Goal: Task Accomplishment & Management: Use online tool/utility

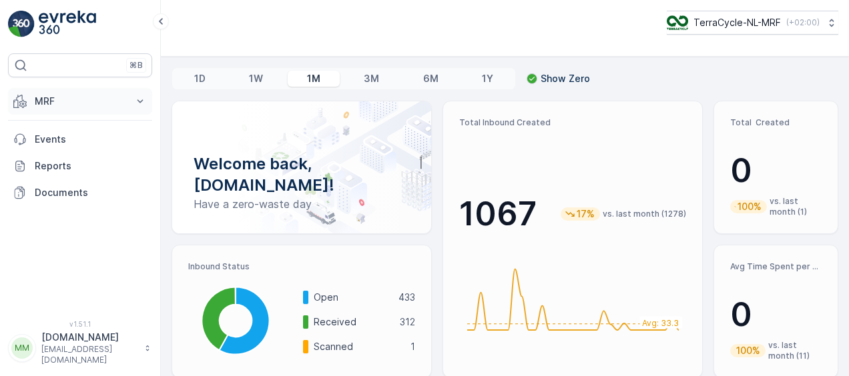
click at [141, 101] on icon at bounding box center [140, 100] width 6 height 3
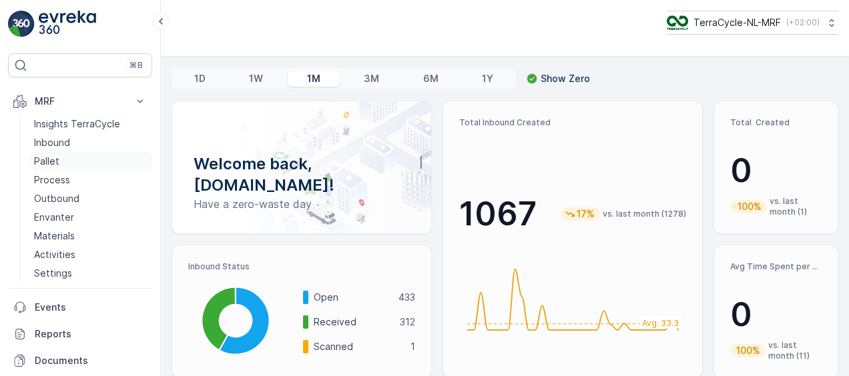
click at [43, 160] on p "Pallet" at bounding box center [46, 161] width 25 height 13
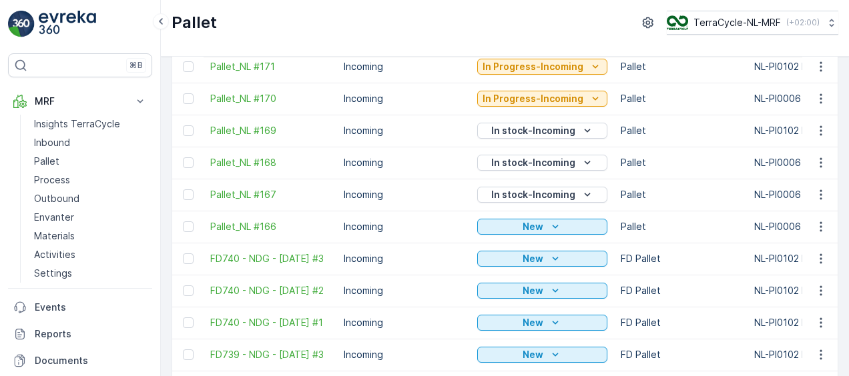
click at [393, 247] on td "Incoming" at bounding box center [403, 259] width 133 height 32
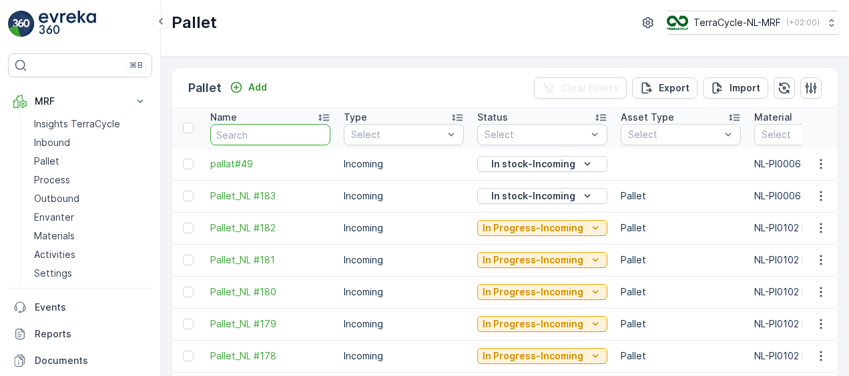
click at [265, 133] on input "text" at bounding box center [270, 134] width 120 height 21
type input "49"
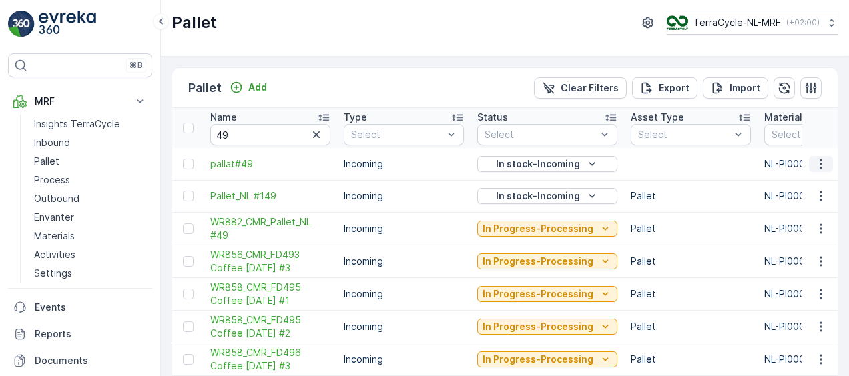
click at [814, 165] on icon "button" at bounding box center [820, 163] width 13 height 13
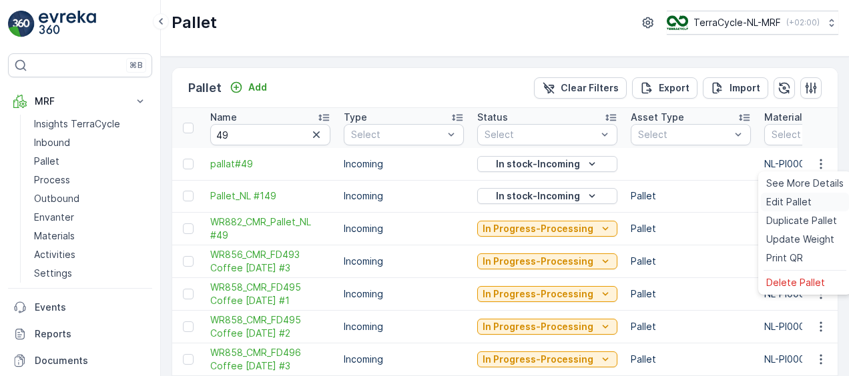
click at [792, 197] on span "Edit Pallet" at bounding box center [788, 201] width 45 height 13
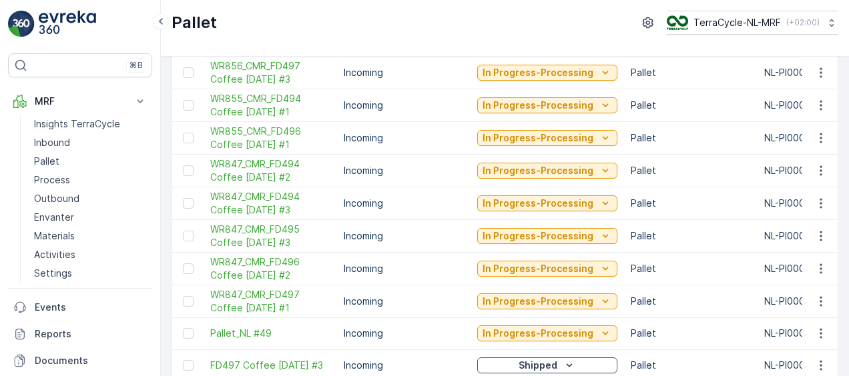
scroll to position [464, 0]
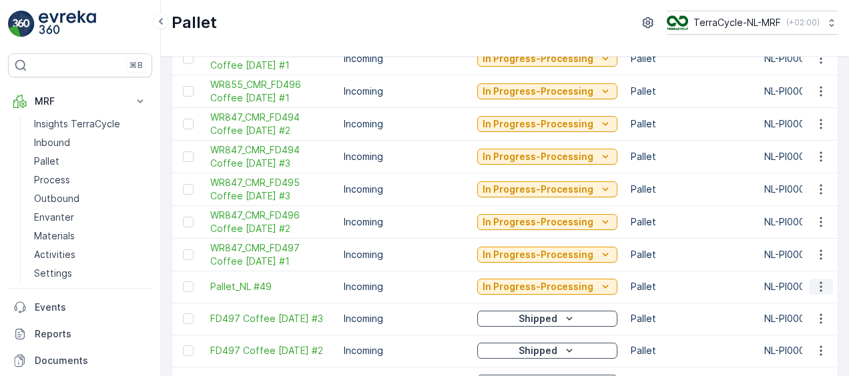
click at [816, 281] on icon "button" at bounding box center [820, 286] width 13 height 13
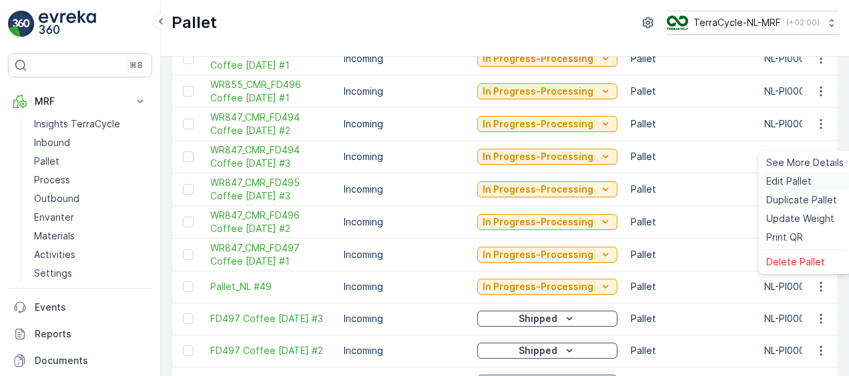
click at [798, 186] on span "Edit Pallet" at bounding box center [788, 181] width 45 height 13
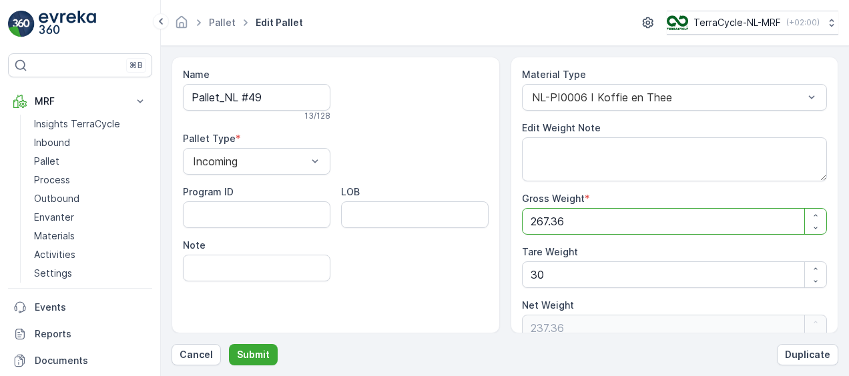
click at [652, 219] on Weight "267.36" at bounding box center [675, 221] width 306 height 27
type Weight "267.3"
type Weight "237.3"
type Weight "267"
type Weight "237"
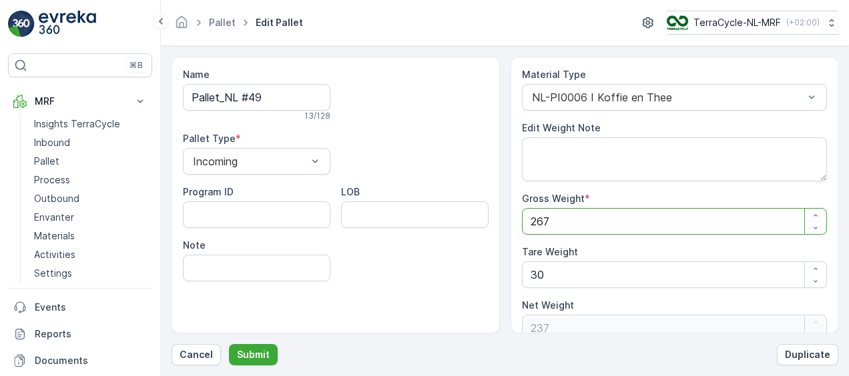
type Weight "26"
type Weight "-4"
type Weight "2"
type Weight "-28"
type Weight "0"
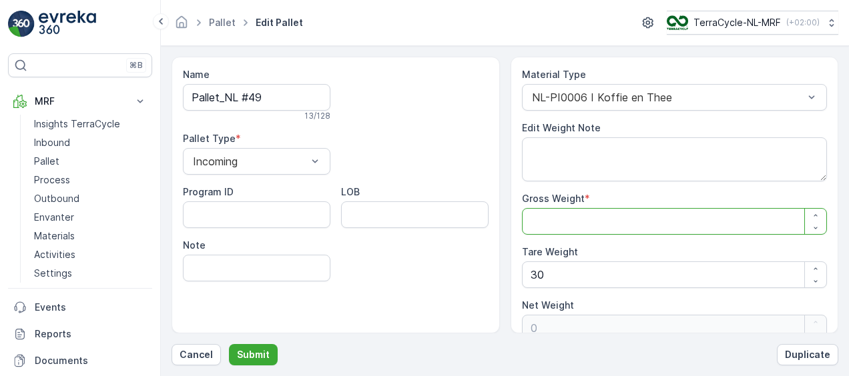
type Weight "2"
type Weight "-28"
type Weight "22"
type Weight "-8"
type Weight "228"
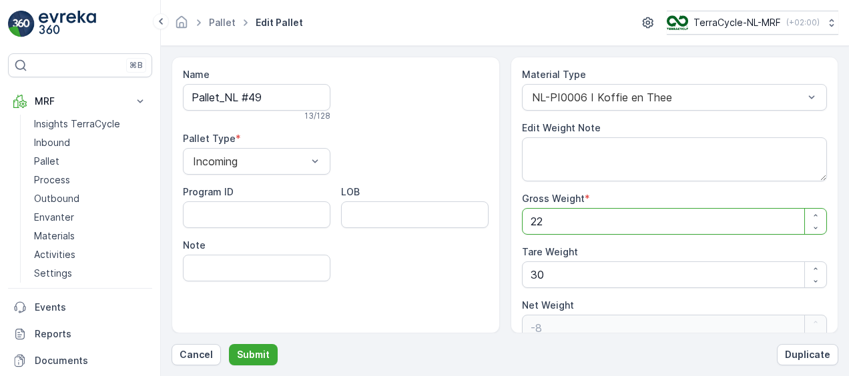
type Weight "198"
type Weight "228"
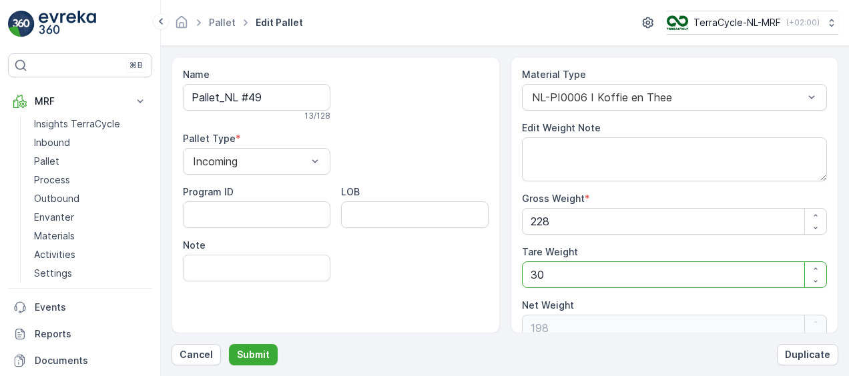
click at [611, 268] on Weight "30" at bounding box center [675, 274] width 306 height 27
type Weight "3"
type Weight "225"
type Weight "0"
type Weight "2"
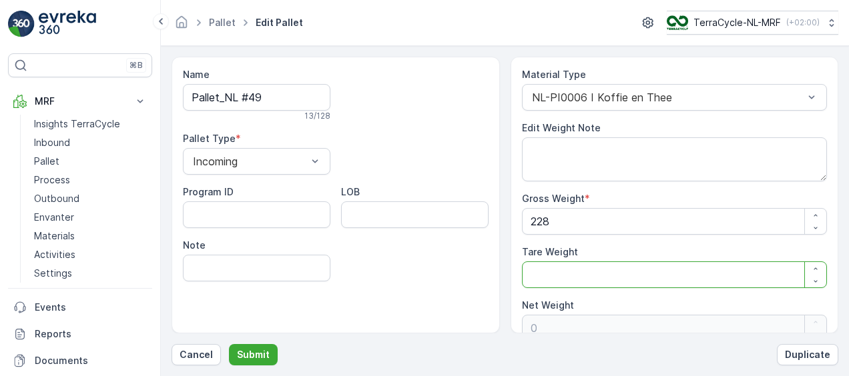
type Weight "226"
type Weight "25"
type Weight "203"
type Weight "25"
click at [263, 348] on p "Submit" at bounding box center [253, 354] width 33 height 13
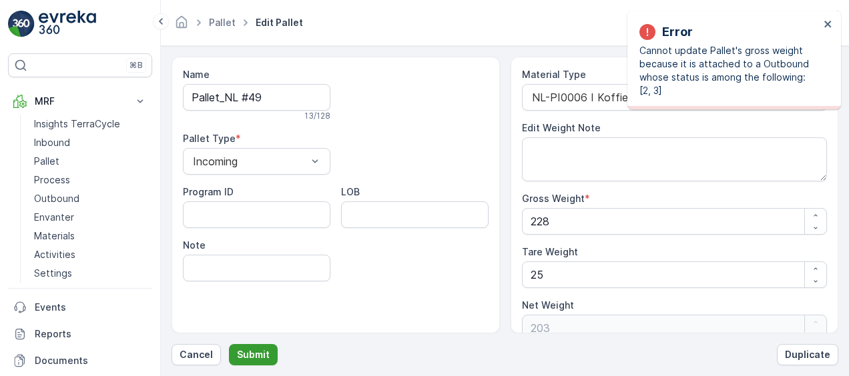
type Weight "267.36"
type Weight "30"
type Weight "237.36"
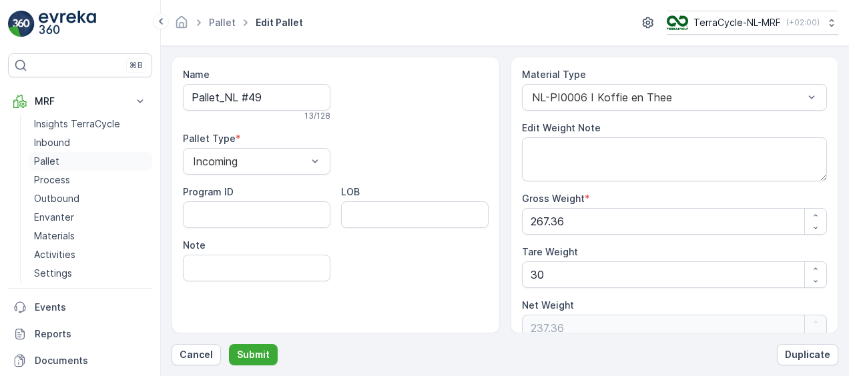
click at [49, 153] on link "Pallet" at bounding box center [90, 161] width 123 height 19
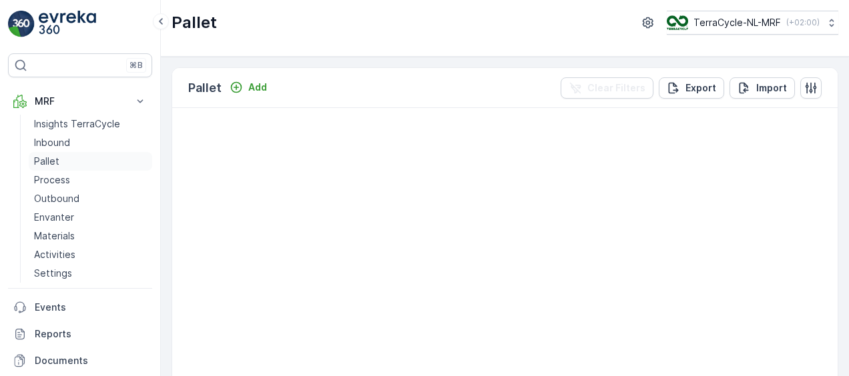
click at [49, 153] on link "Pallet" at bounding box center [90, 161] width 123 height 19
click at [139, 104] on icon at bounding box center [139, 101] width 13 height 13
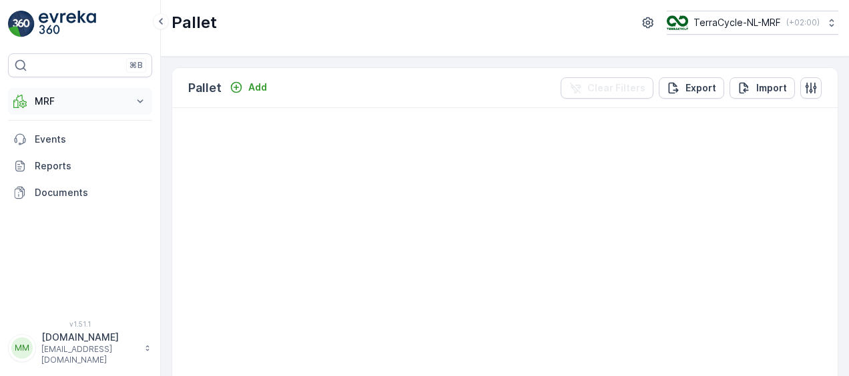
click at [51, 108] on button "MRF" at bounding box center [80, 101] width 144 height 27
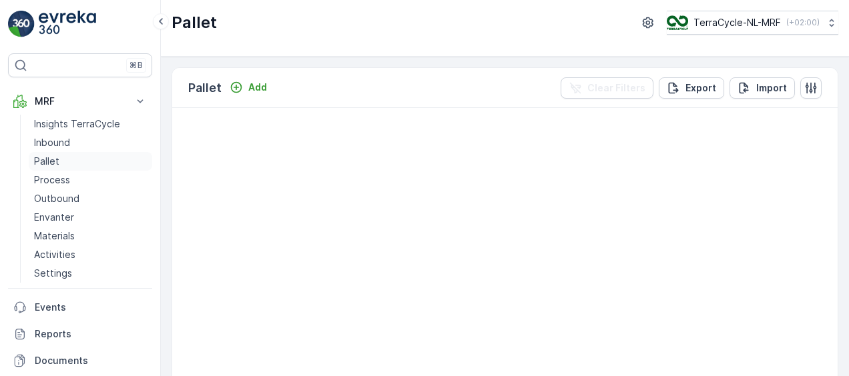
click at [55, 161] on p "Pallet" at bounding box center [46, 161] width 25 height 13
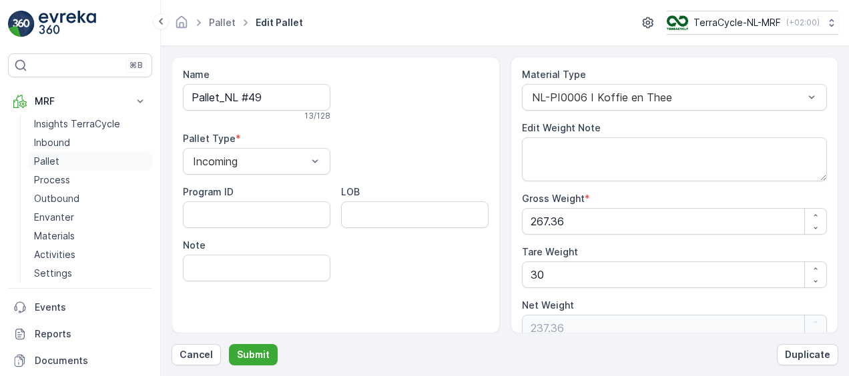
click at [58, 161] on p "Pallet" at bounding box center [46, 161] width 25 height 13
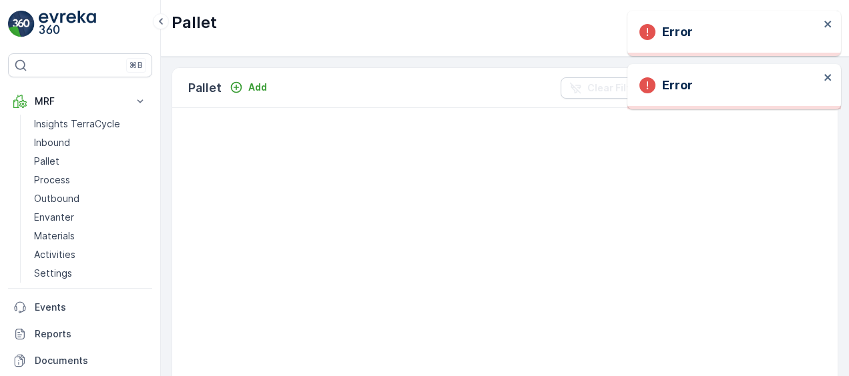
click at [830, 17] on div "Error" at bounding box center [733, 33] width 213 height 45
click at [826, 26] on icon "close" at bounding box center [827, 24] width 9 height 11
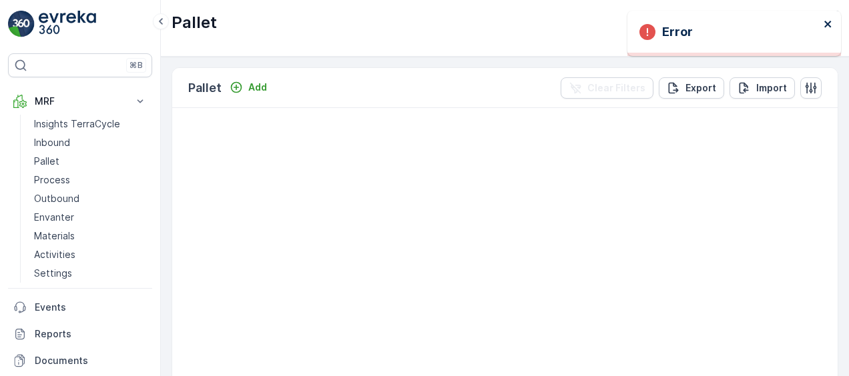
click at [828, 27] on icon "close" at bounding box center [827, 24] width 9 height 11
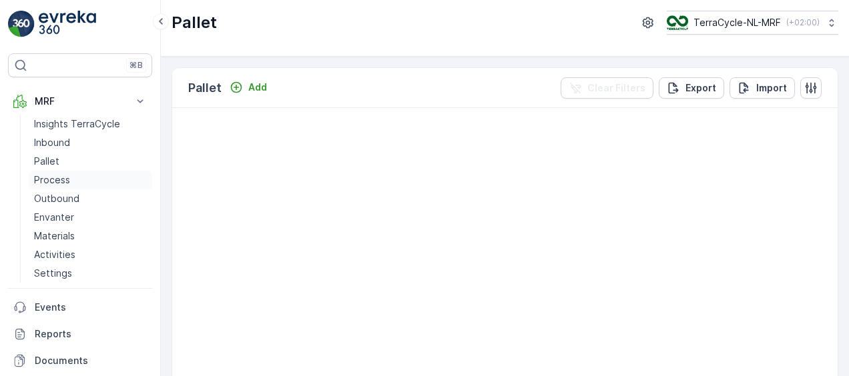
click at [57, 174] on p "Process" at bounding box center [52, 179] width 36 height 13
